Goal: Transaction & Acquisition: Subscribe to service/newsletter

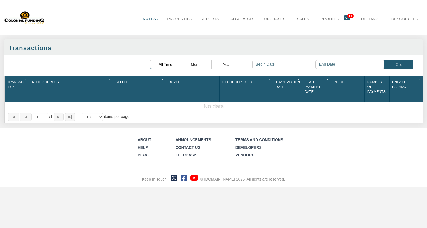
click at [22, 89] on div "Transaction Type 1" at bounding box center [18, 84] width 24 height 13
click at [25, 79] on icon "Column Menu" at bounding box center [26, 79] width 5 height 3
click at [152, 88] on div "Seller 1" at bounding box center [139, 89] width 53 height 26
click at [145, 19] on link "Notes" at bounding box center [150, 19] width 25 height 14
click at [128, 38] on link "Transactions" at bounding box center [137, 38] width 49 height 7
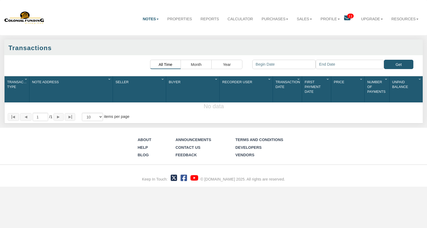
click at [141, 19] on link "Notes" at bounding box center [150, 19] width 25 height 14
click at [126, 32] on link "Dashboard" at bounding box center [137, 31] width 49 height 7
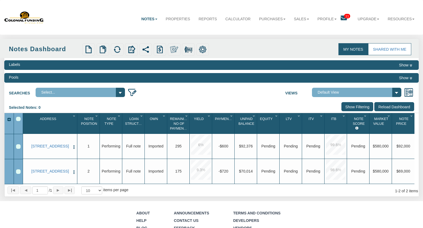
click at [119, 92] on select "Select..." at bounding box center [80, 92] width 89 height 9
click at [8, 119] on div at bounding box center [9, 119] width 9 height 5
click at [9, 120] on div at bounding box center [9, 119] width 9 height 5
click at [20, 119] on div "Select All" at bounding box center [18, 119] width 4 height 4
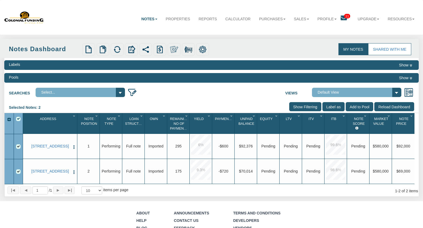
click at [20, 119] on div "Select All" at bounding box center [18, 119] width 4 height 4
click at [351, 107] on input "Add to Pool" at bounding box center [359, 106] width 28 height 9
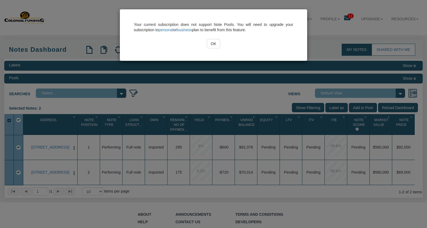
click at [212, 44] on input "OK" at bounding box center [214, 43] width 14 height 9
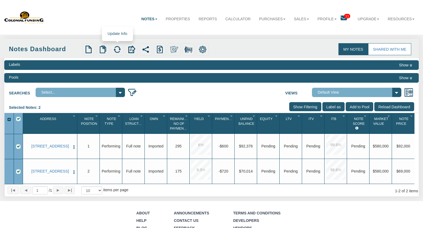
click at [119, 49] on img at bounding box center [117, 50] width 8 height 8
click at [102, 49] on img at bounding box center [103, 50] width 8 height 8
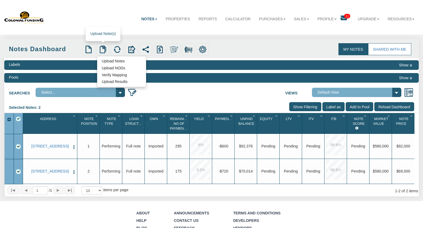
click at [110, 60] on link "Upload Notes" at bounding box center [113, 61] width 32 height 6
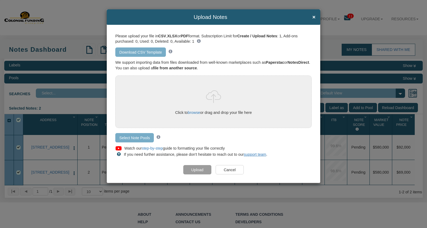
click at [231, 169] on input "Cancel" at bounding box center [229, 169] width 28 height 9
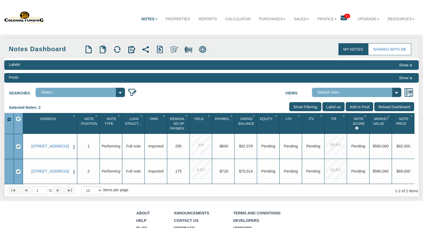
click at [334, 108] on input "Label as" at bounding box center [333, 106] width 22 height 9
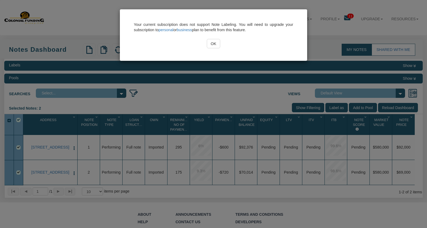
click at [213, 45] on input "OK" at bounding box center [214, 43] width 14 height 9
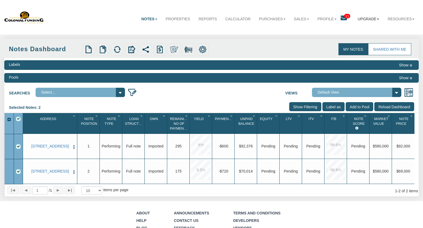
click at [361, 19] on link "Upgrade" at bounding box center [368, 19] width 30 height 14
click at [350, 38] on link "Business" at bounding box center [358, 38] width 49 height 7
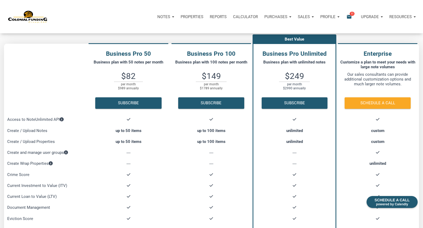
scroll to position [27, 0]
click at [364, 16] on p "Upgrade" at bounding box center [370, 16] width 18 height 5
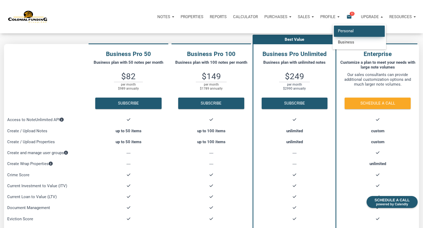
click at [345, 31] on link "Personal" at bounding box center [359, 31] width 51 height 11
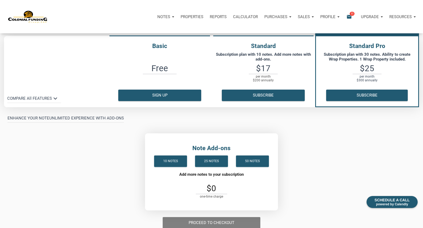
scroll to position [53, 0]
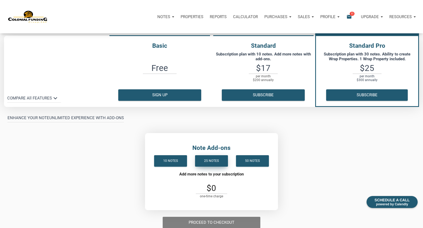
click at [213, 164] on div "25 notes" at bounding box center [211, 161] width 15 height 6
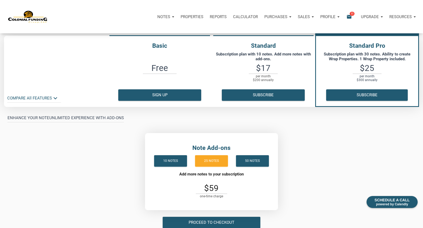
click at [51, 102] on p "COMPARE All FEATURES keyboard_arrow_down" at bounding box center [29, 98] width 45 height 6
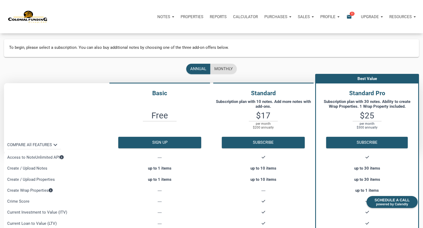
scroll to position [0, 0]
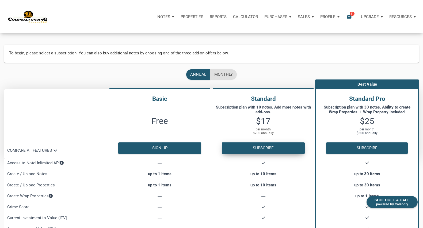
click at [267, 152] on button "Subscribe" at bounding box center [263, 148] width 83 height 11
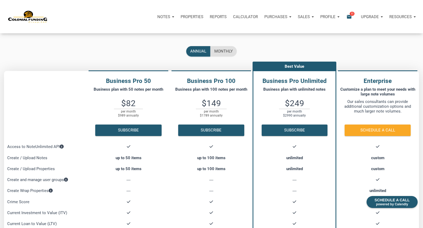
click at [361, 17] on p "Upgrade" at bounding box center [370, 16] width 18 height 5
click at [343, 34] on link "Personal" at bounding box center [359, 31] width 51 height 11
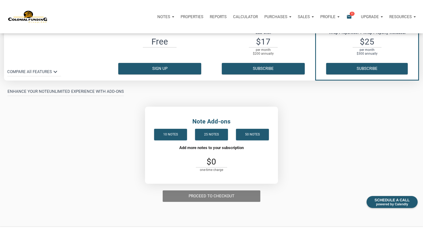
scroll to position [80, 0]
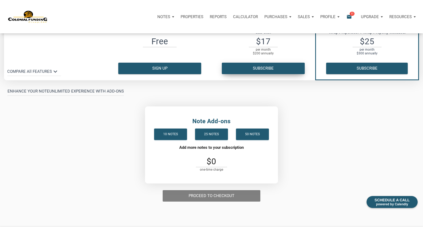
click at [268, 72] on button "Subscribe" at bounding box center [263, 68] width 83 height 11
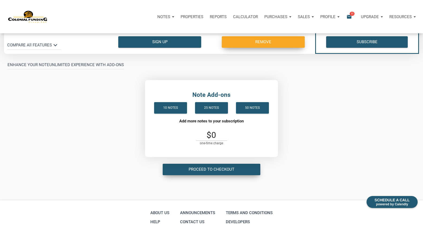
scroll to position [107, 0]
click at [215, 173] on div "Proceed to checkout" at bounding box center [211, 169] width 46 height 6
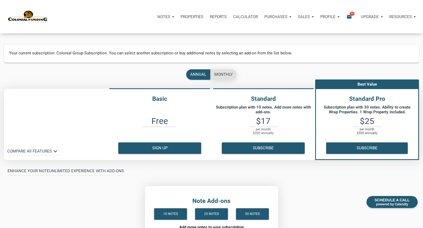
click at [226, 75] on div "monthly" at bounding box center [223, 75] width 18 height 6
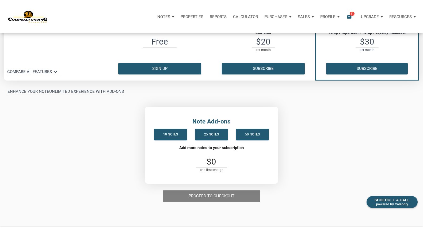
scroll to position [80, 0]
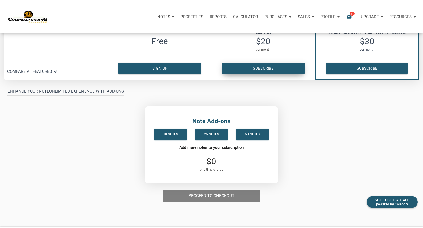
click at [275, 72] on button "Subscribe" at bounding box center [263, 68] width 83 height 11
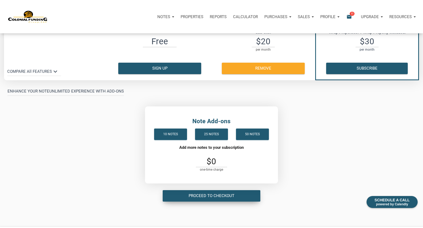
click at [215, 199] on div "Proceed to checkout" at bounding box center [211, 196] width 46 height 6
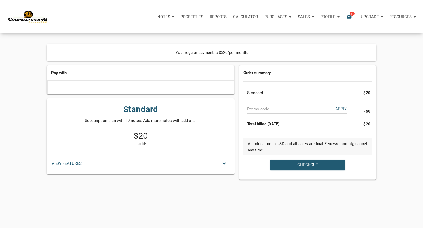
click at [76, 167] on p "VIEW FEATURES keyboard_arrow_down" at bounding box center [136, 164] width 169 height 6
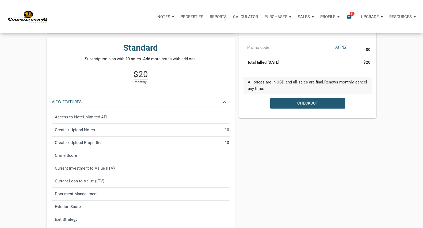
scroll to position [61, 0]
click at [309, 107] on div "Checkout" at bounding box center [307, 104] width 21 height 6
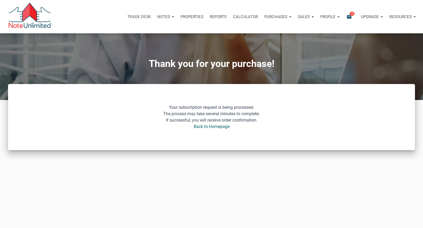
click at [346, 16] on icon "email" at bounding box center [349, 17] width 6 height 6
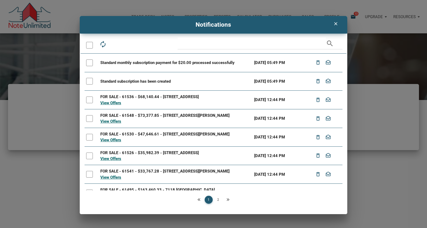
click at [335, 24] on icon "clear" at bounding box center [335, 23] width 6 height 5
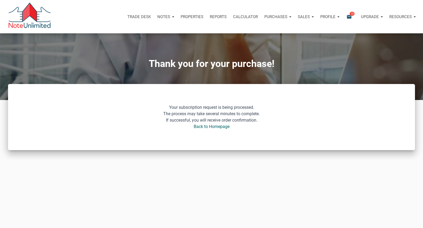
click at [180, 17] on p "Properties" at bounding box center [191, 16] width 23 height 5
